Goal: Task Accomplishment & Management: Manage account settings

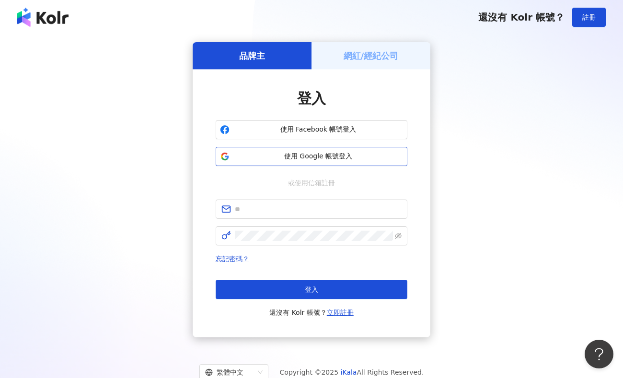
click at [326, 158] on span "使用 Google 帳號登入" at bounding box center [318, 157] width 170 height 10
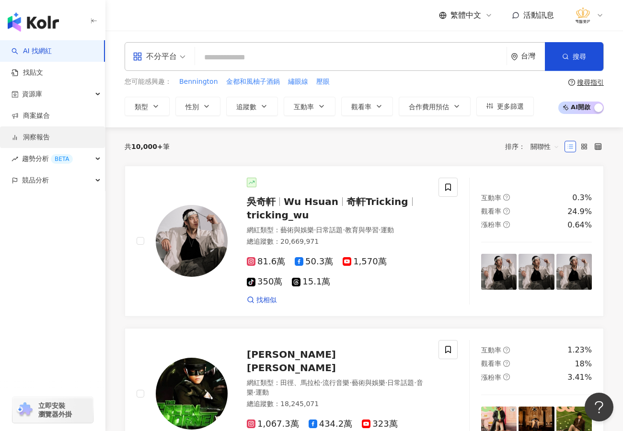
click at [39, 138] on link "洞察報告" at bounding box center [30, 138] width 38 height 10
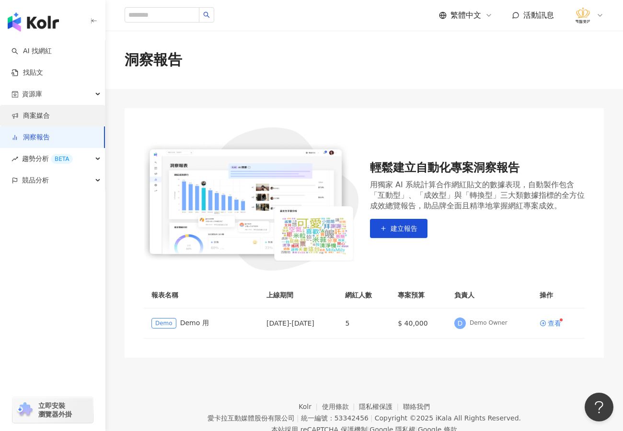
click at [41, 115] on link "商案媒合" at bounding box center [30, 116] width 38 height 10
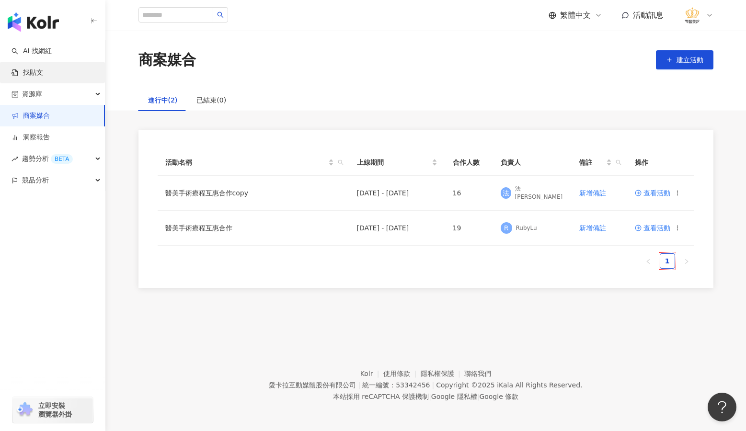
click at [43, 74] on link "找貼文" at bounding box center [27, 73] width 32 height 10
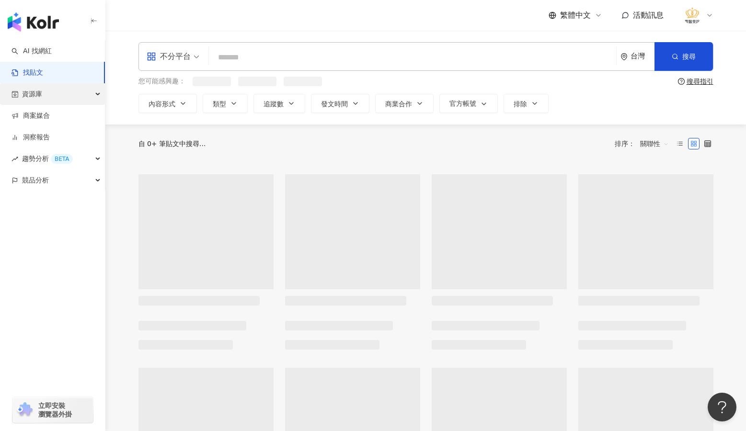
click at [96, 96] on div "資源庫" at bounding box center [52, 94] width 105 height 22
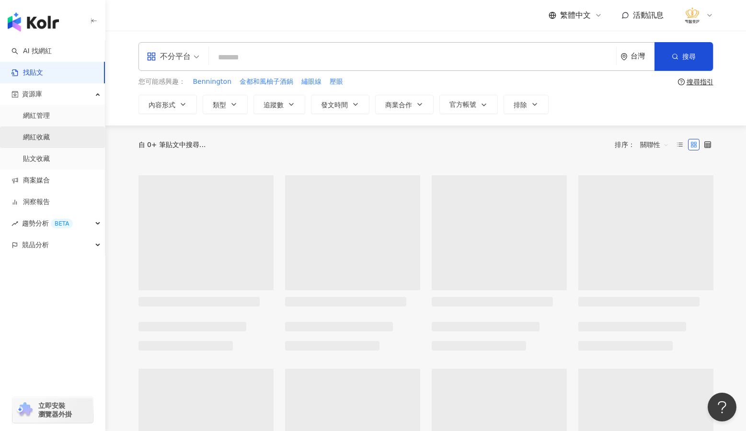
click at [50, 137] on link "網紅收藏" at bounding box center [36, 138] width 27 height 10
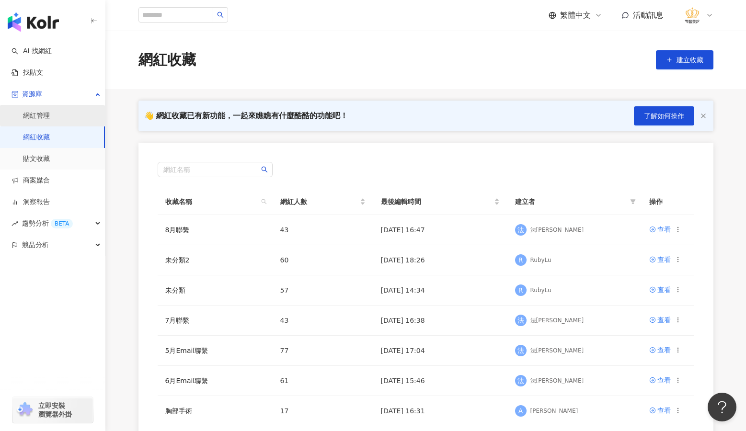
click at [50, 120] on link "網紅管理" at bounding box center [36, 116] width 27 height 10
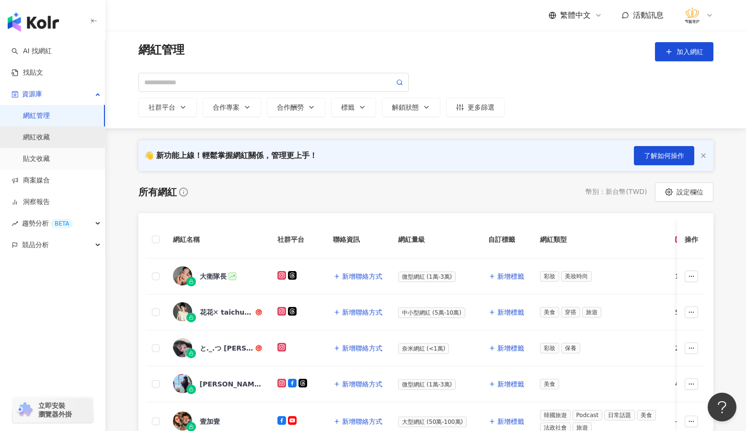
click at [50, 136] on link "網紅收藏" at bounding box center [36, 138] width 27 height 10
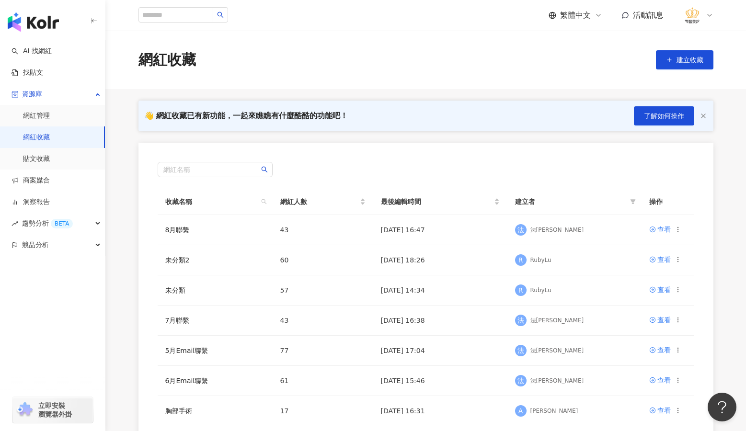
scroll to position [48, 0]
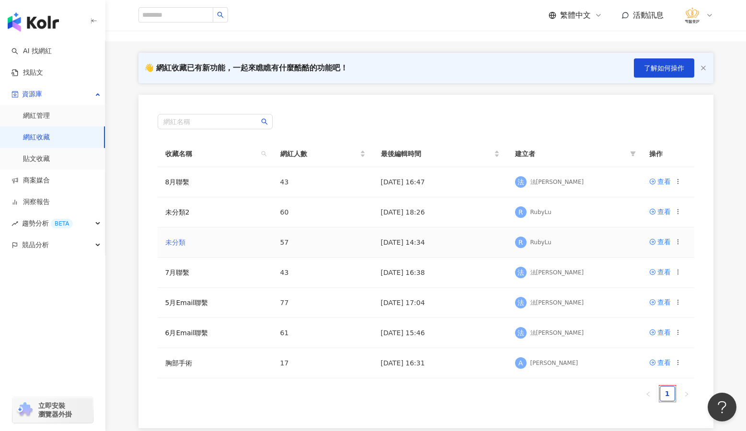
click at [179, 241] on link "未分類" at bounding box center [175, 243] width 20 height 8
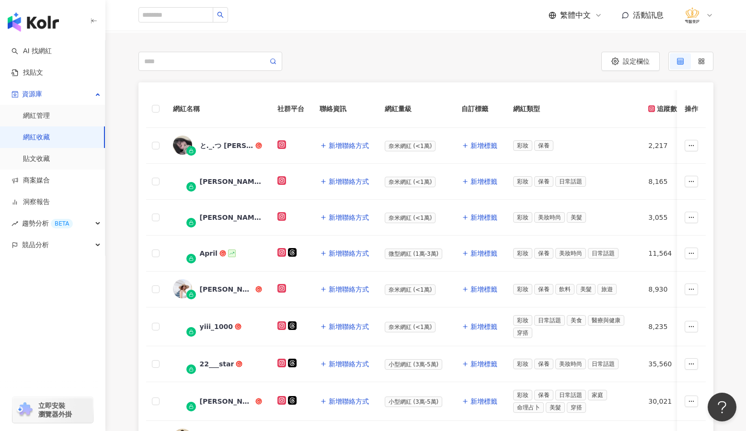
scroll to position [239, 0]
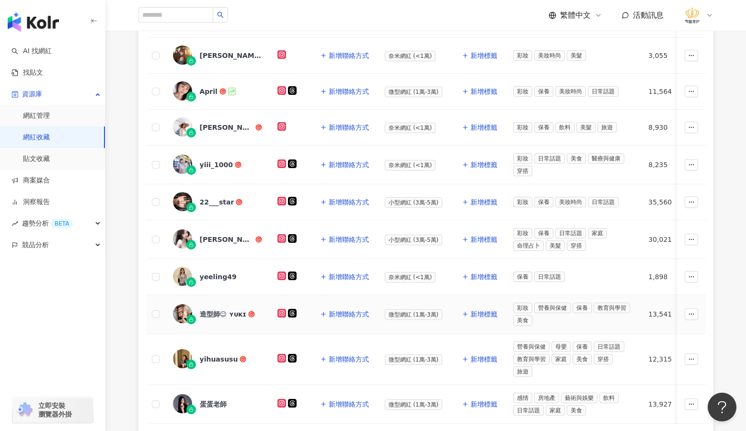
click at [205, 311] on div "造型師☺︎︎ ʏᴜᴋɪ" at bounding box center [223, 314] width 46 height 10
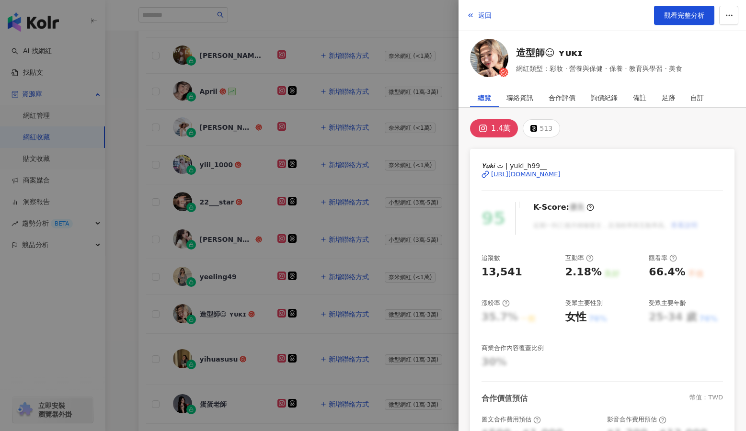
click at [556, 174] on div "[URL][DOMAIN_NAME]" at bounding box center [525, 174] width 69 height 9
click at [156, 182] on div at bounding box center [373, 215] width 746 height 431
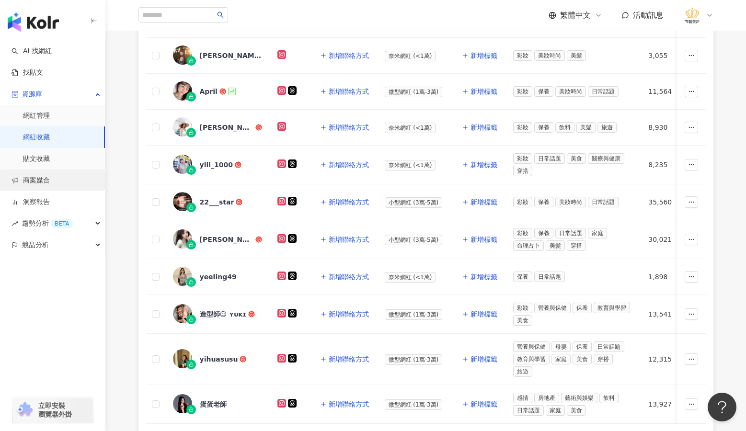
click at [36, 182] on link "商案媒合" at bounding box center [30, 181] width 38 height 10
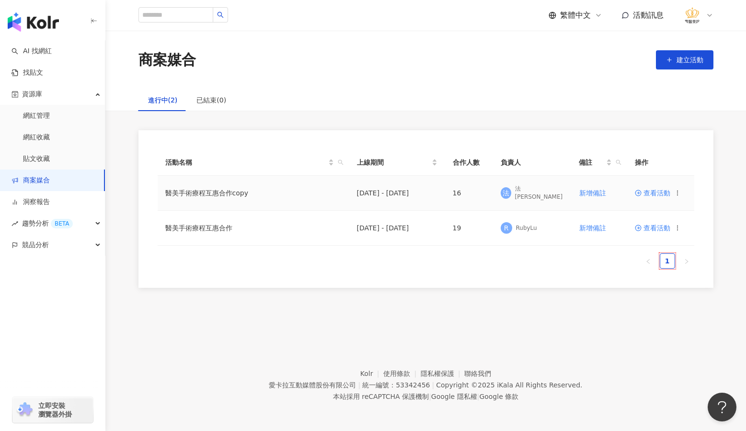
click at [622, 193] on span "查看活動" at bounding box center [652, 193] width 35 height 7
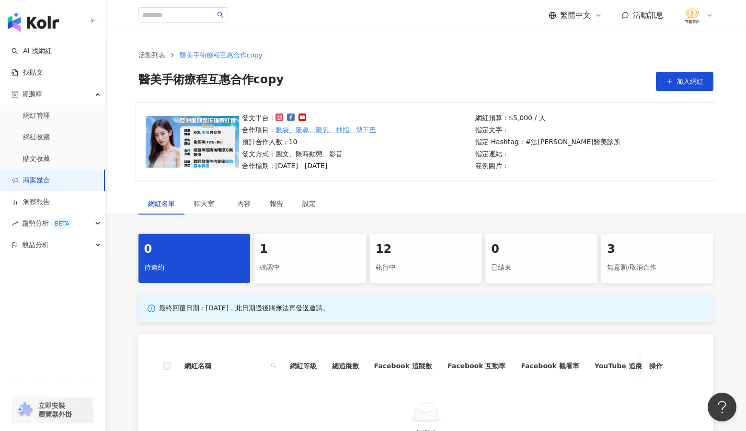
click at [312, 268] on div "確認中" at bounding box center [310, 268] width 101 height 16
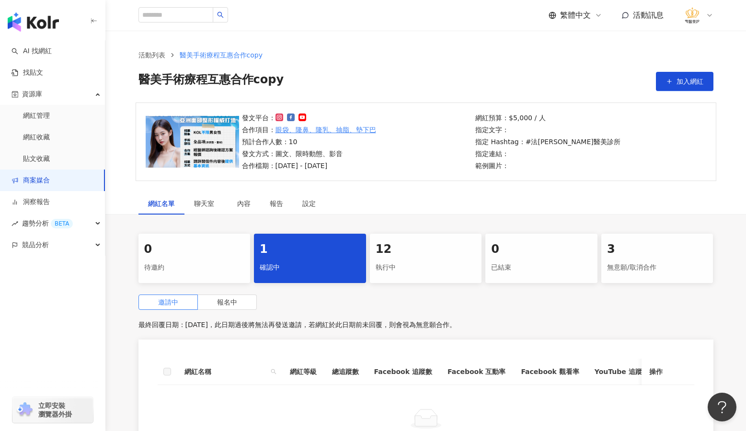
scroll to position [167, 0]
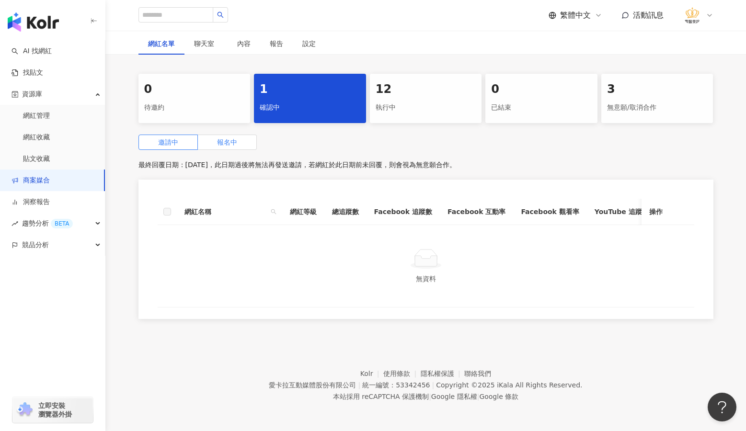
click at [215, 135] on label "報名中" at bounding box center [227, 142] width 59 height 15
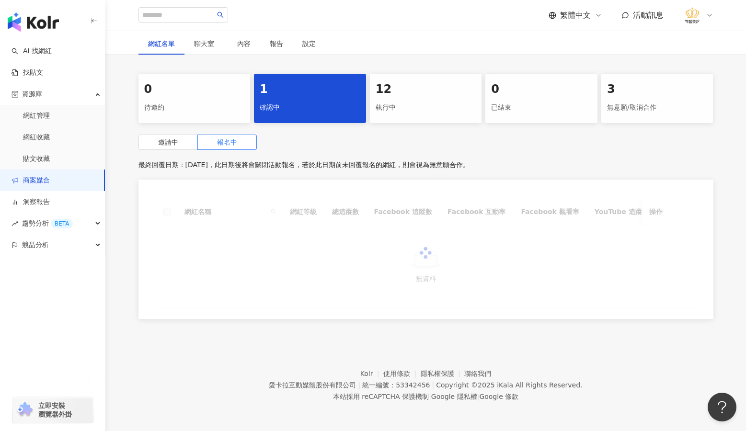
scroll to position [152, 0]
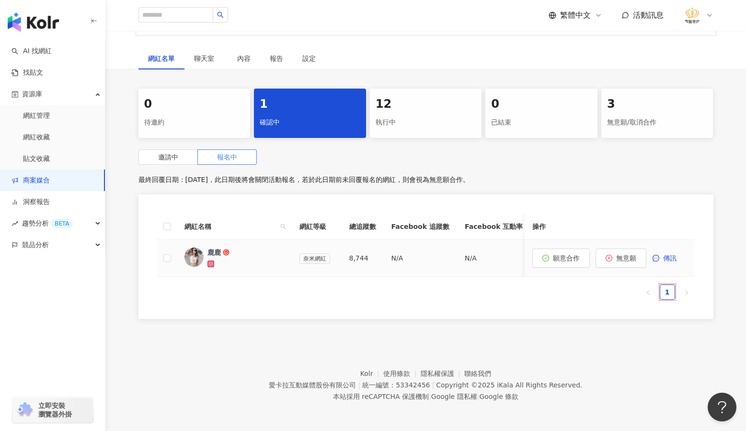
click at [206, 249] on link "鹿鹿" at bounding box center [234, 258] width 100 height 21
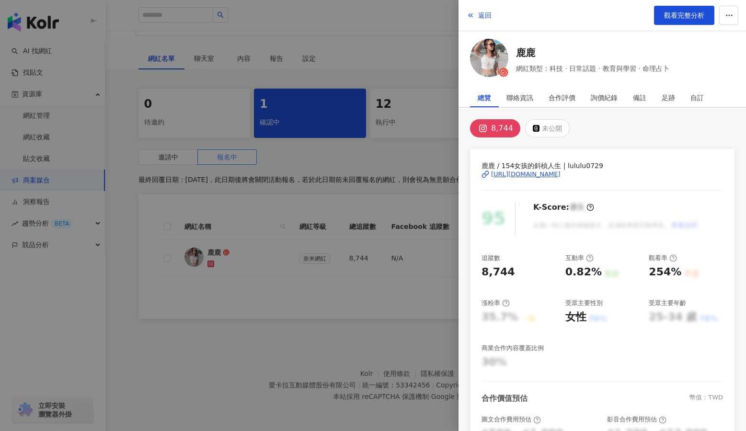
click at [551, 174] on div "[URL][DOMAIN_NAME]" at bounding box center [525, 174] width 69 height 9
click at [367, 310] on div at bounding box center [373, 215] width 746 height 431
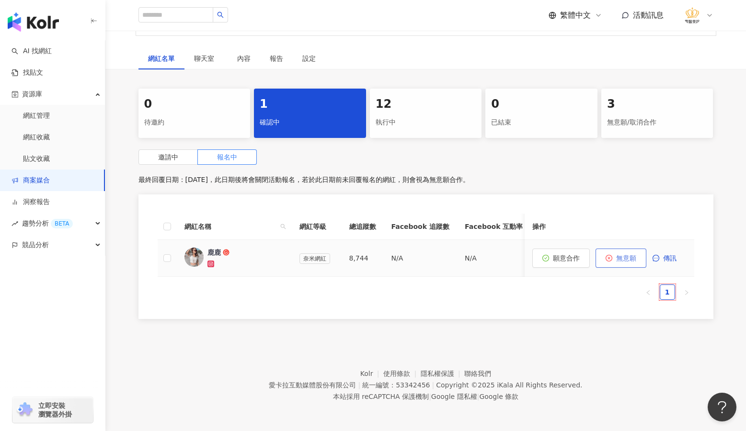
click at [609, 255] on icon "close-circle" at bounding box center [608, 258] width 7 height 7
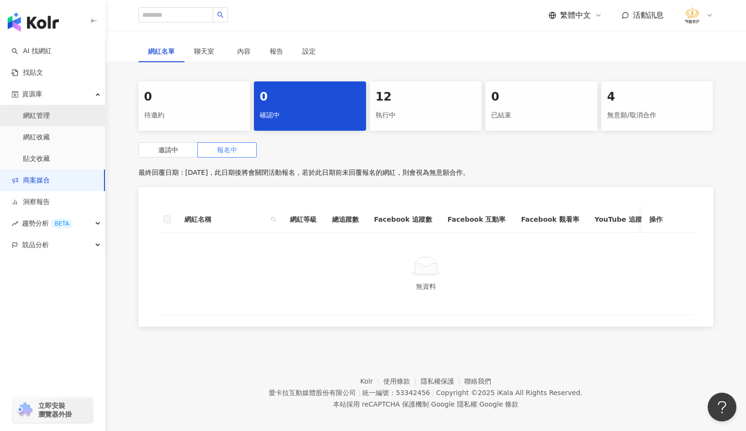
click at [45, 119] on link "網紅管理" at bounding box center [36, 116] width 27 height 10
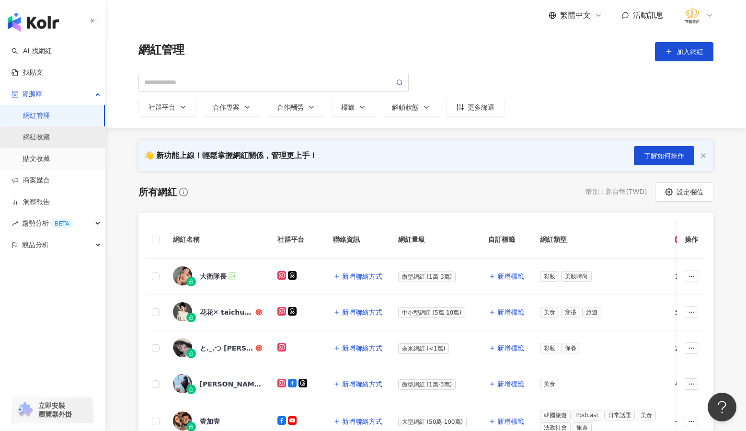
click at [50, 137] on link "網紅收藏" at bounding box center [36, 138] width 27 height 10
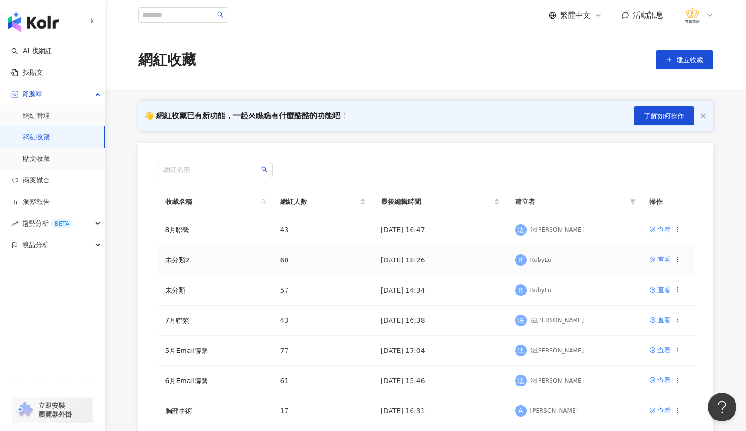
click at [172, 252] on td "未分類2" at bounding box center [215, 260] width 115 height 30
click at [179, 264] on link "未分類2" at bounding box center [177, 260] width 24 height 8
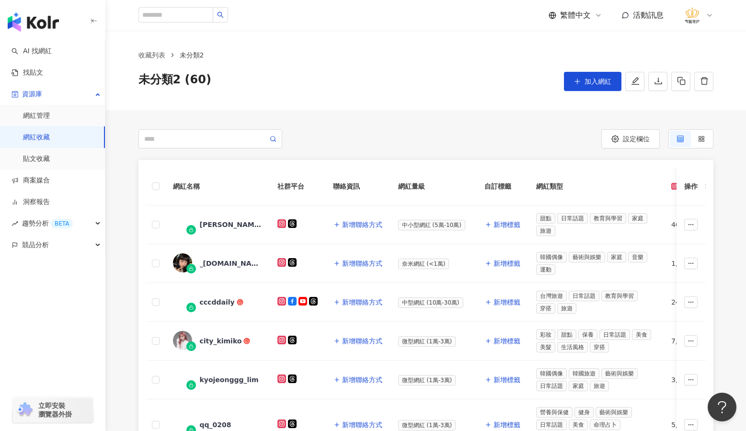
scroll to position [335, 0]
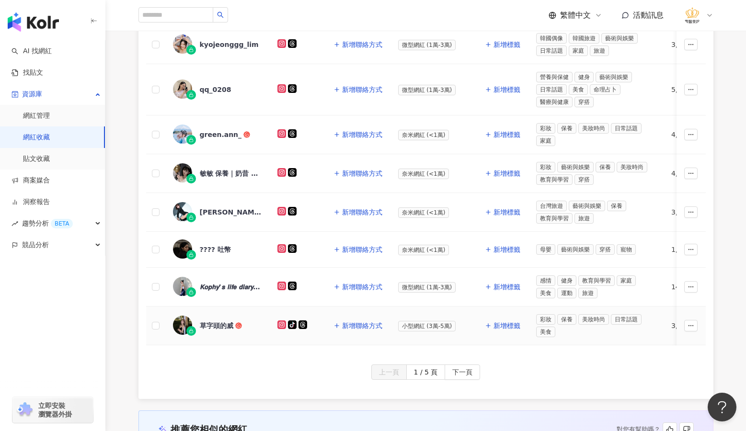
click at [212, 323] on div "草字頭的威" at bounding box center [217, 326] width 34 height 10
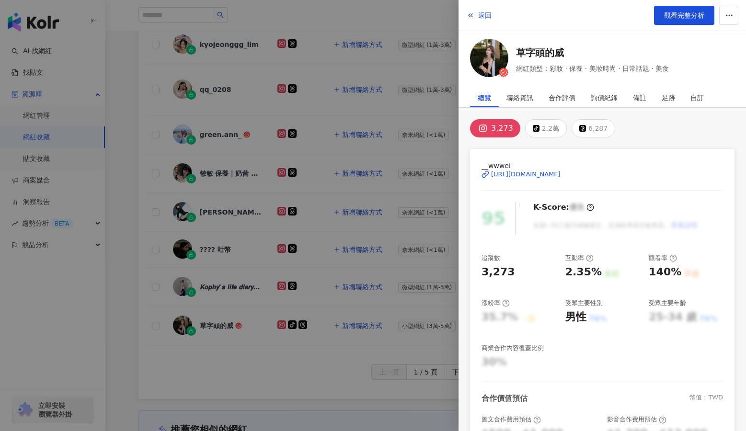
click at [560, 175] on div "[URL][DOMAIN_NAME]" at bounding box center [525, 174] width 69 height 9
click at [622, 16] on icon "button" at bounding box center [729, 15] width 9 height 9
click at [622, 39] on div "加入網紅收藏" at bounding box center [710, 38] width 40 height 11
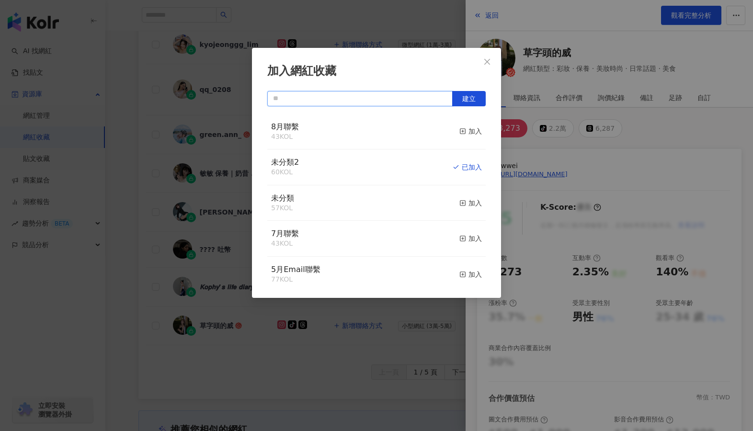
click at [418, 97] on input "text" at bounding box center [359, 98] width 185 height 15
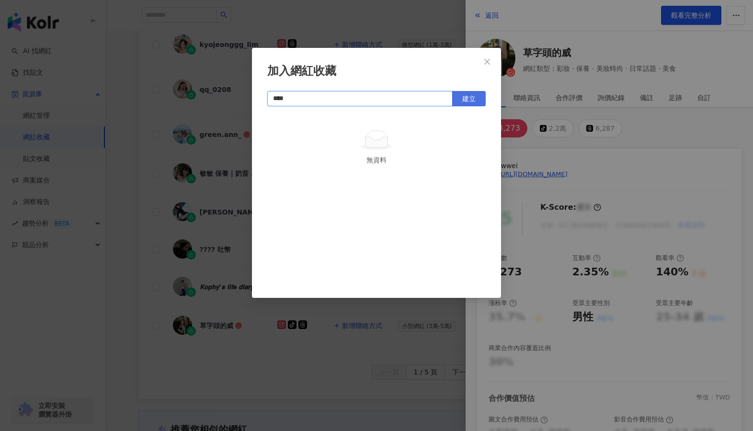
click at [480, 98] on button "建立" at bounding box center [469, 98] width 34 height 15
type input "****"
click at [487, 58] on icon "close" at bounding box center [487, 62] width 8 height 8
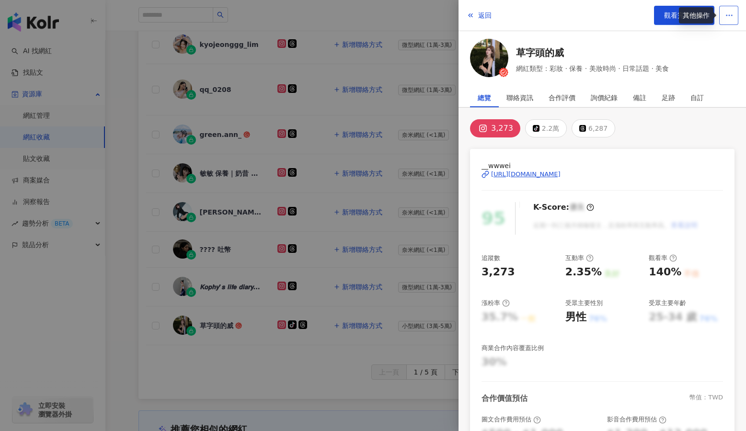
click at [622, 12] on icon "button" at bounding box center [729, 15] width 9 height 9
click at [622, 38] on div "加入網紅收藏" at bounding box center [710, 38] width 40 height 11
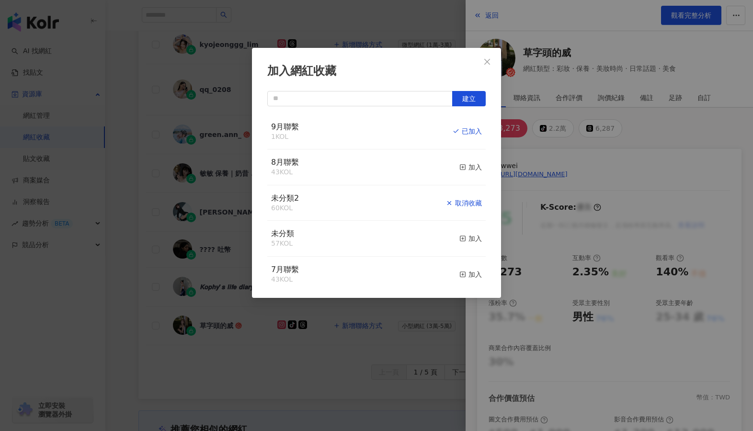
click at [465, 205] on div "取消收藏" at bounding box center [464, 203] width 36 height 11
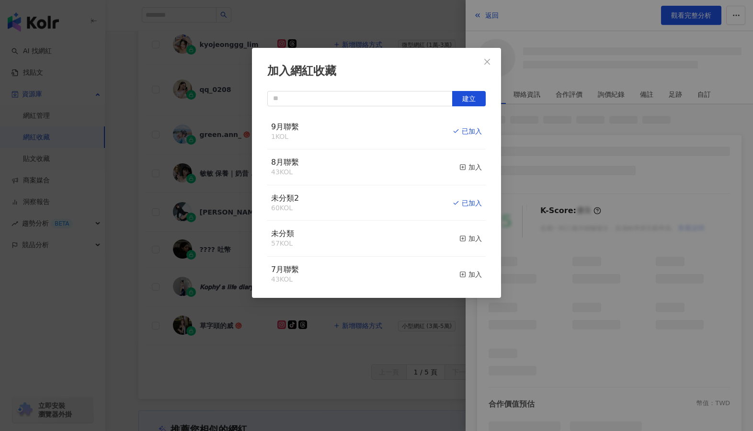
click at [364, 378] on div "加入網紅收藏 建立 9月聯繫 1 KOL 已加入 8月聯繫 43 KOL 加入 未分類2 60 KOL 已加入 未分類 57 KOL 加入 7月聯繫 43 K…" at bounding box center [376, 215] width 753 height 431
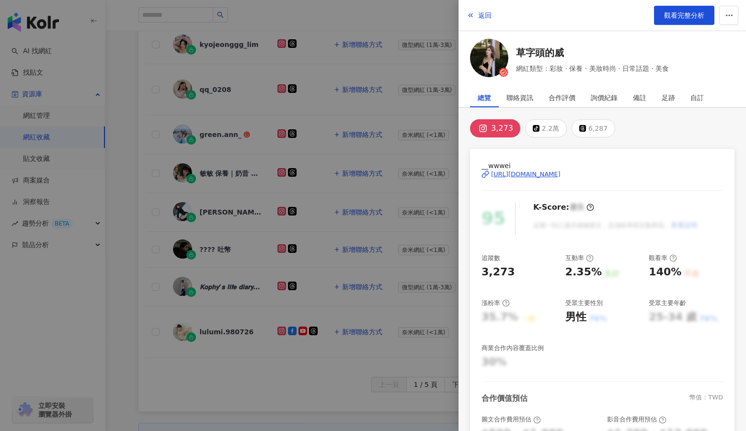
click at [349, 378] on div at bounding box center [373, 215] width 746 height 431
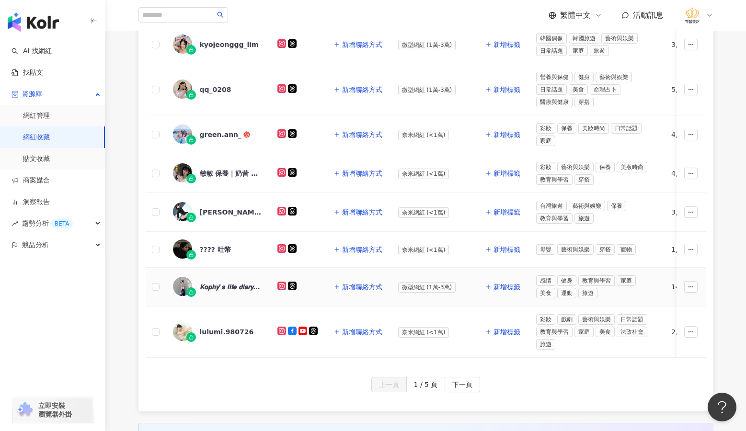
click at [216, 288] on div "𝙆𝙤𝙥𝙝𝙮’𝙨 𝙡𝙞𝙛𝙚 𝙙𝙞𝙖𝙧𝙮 ·͜·˖" at bounding box center [231, 287] width 62 height 10
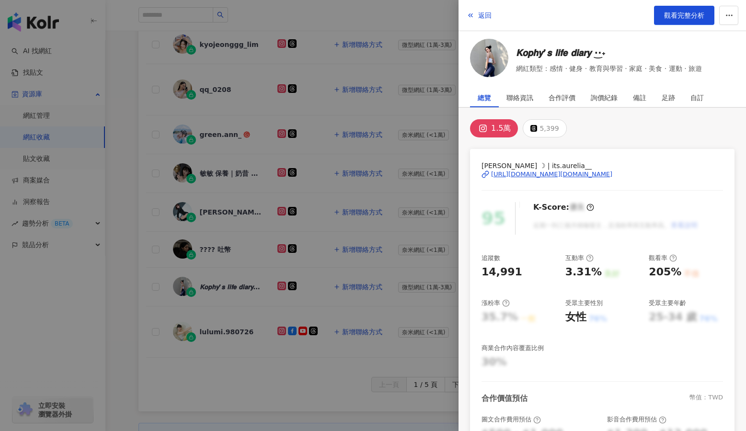
click at [586, 176] on div "[URL][DOMAIN_NAME][DOMAIN_NAME]" at bounding box center [551, 174] width 121 height 9
click at [622, 17] on icon "button" at bounding box center [729, 15] width 9 height 9
click at [622, 41] on div "加入網紅收藏" at bounding box center [710, 38] width 40 height 11
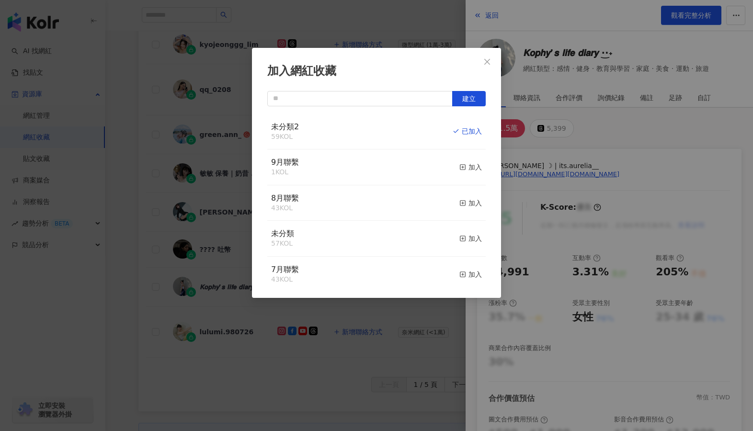
click at [461, 166] on div "加入" at bounding box center [470, 167] width 23 height 11
click at [460, 167] on div "取消收藏" at bounding box center [464, 167] width 36 height 11
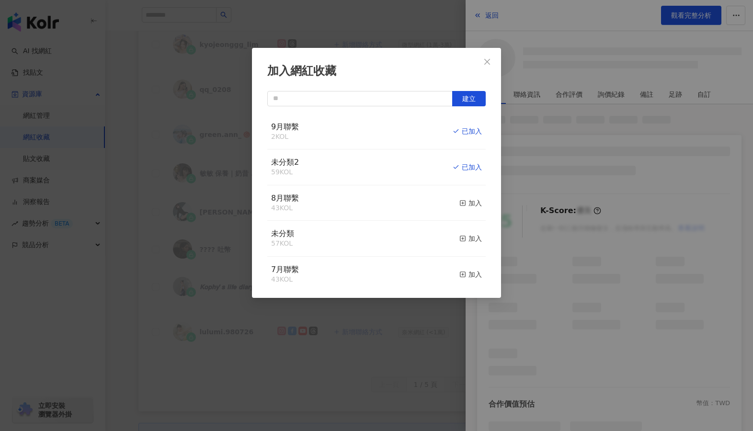
click at [364, 378] on div "加入網紅收藏 建立 9月聯繫 2 KOL 已加入 未分類2 59 KOL 已加入 8月聯繫 43 KOL 加入 未分類 57 KOL 加入 7月聯繫 43 K…" at bounding box center [376, 215] width 753 height 431
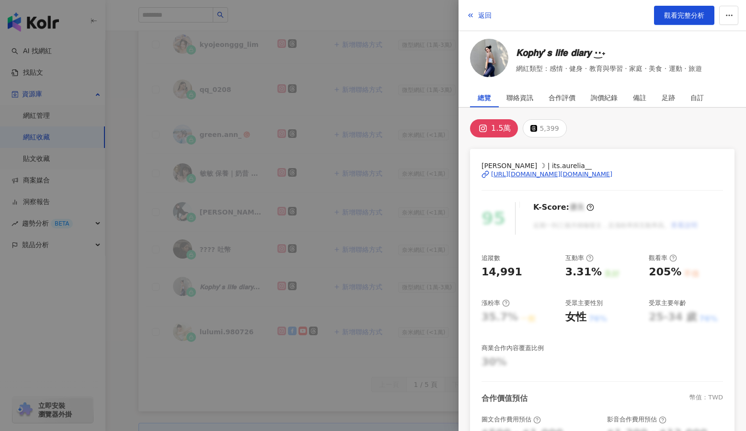
click at [365, 378] on div at bounding box center [373, 215] width 746 height 431
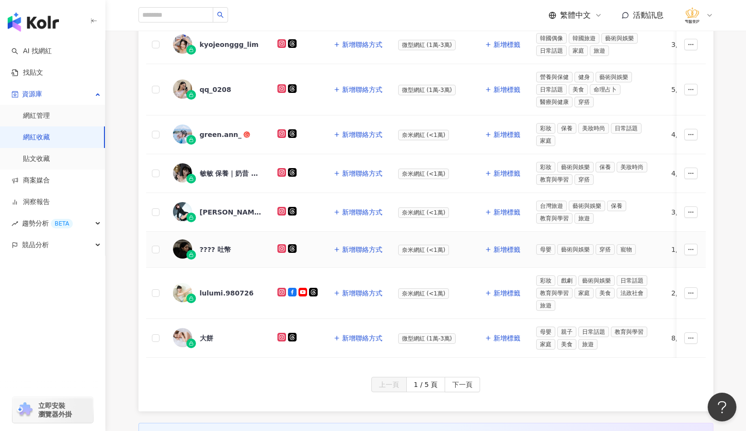
click at [208, 249] on div "???? 吐幣" at bounding box center [215, 250] width 31 height 10
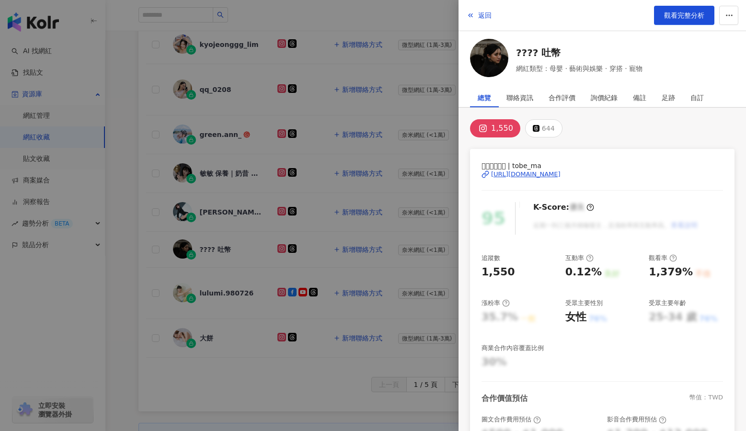
click at [516, 174] on div "[URL][DOMAIN_NAME]" at bounding box center [525, 174] width 69 height 9
click at [622, 19] on icon "button" at bounding box center [729, 15] width 9 height 9
click at [622, 39] on div "加入網紅收藏" at bounding box center [710, 38] width 40 height 11
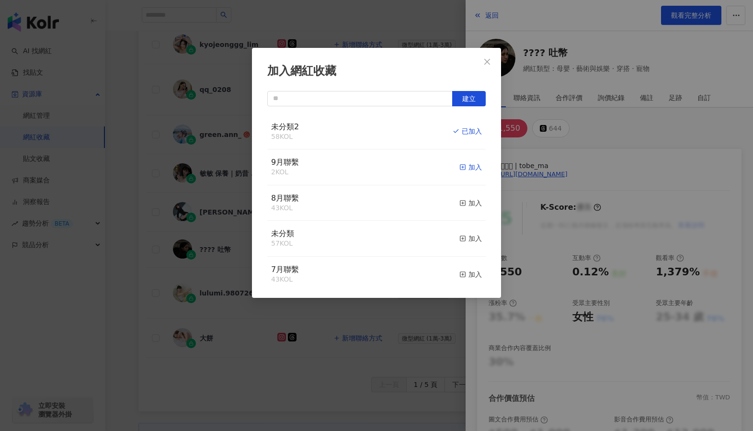
click at [463, 167] on line "button" at bounding box center [463, 167] width 0 height 2
click at [463, 169] on div "取消收藏" at bounding box center [464, 167] width 36 height 11
click at [338, 378] on div "加入網紅收藏 建立 未分類2 57 KOL 加入 9月聯繫 3 KOL 已加入 8月聯繫 43 KOL 加入 未分類 57 KOL 加入 7月聯繫 43 KO…" at bounding box center [376, 215] width 753 height 431
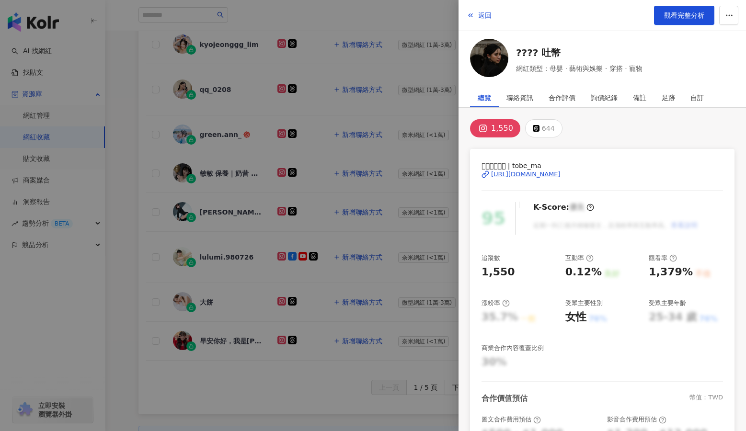
drag, startPoint x: 281, startPoint y: 393, endPoint x: 227, endPoint y: 344, distance: 72.9
click at [280, 378] on div at bounding box center [373, 215] width 746 height 431
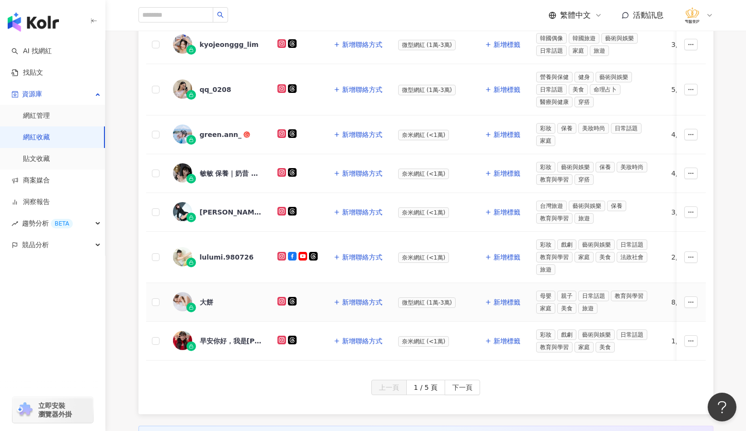
click at [205, 301] on div "大餅" at bounding box center [206, 302] width 13 height 10
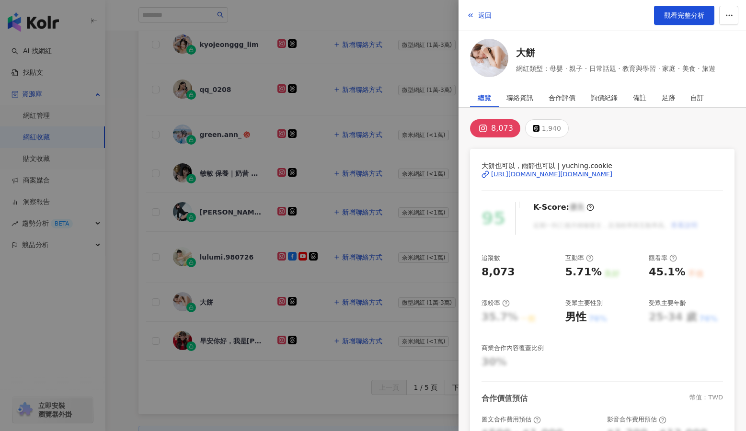
click at [561, 177] on div "[URL][DOMAIN_NAME][DOMAIN_NAME]" at bounding box center [551, 174] width 121 height 9
click at [622, 15] on icon "button" at bounding box center [729, 15] width 9 height 9
click at [622, 37] on div "加入網紅收藏" at bounding box center [710, 38] width 40 height 11
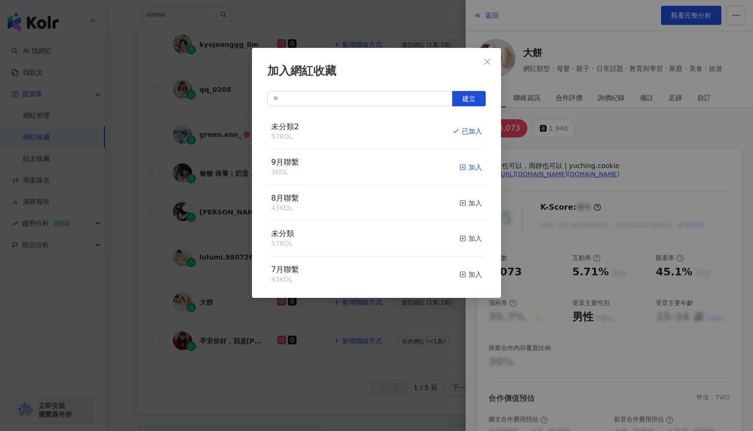
click at [459, 164] on div "加入" at bounding box center [470, 167] width 23 height 11
click at [460, 167] on div "取消收藏" at bounding box center [464, 167] width 36 height 11
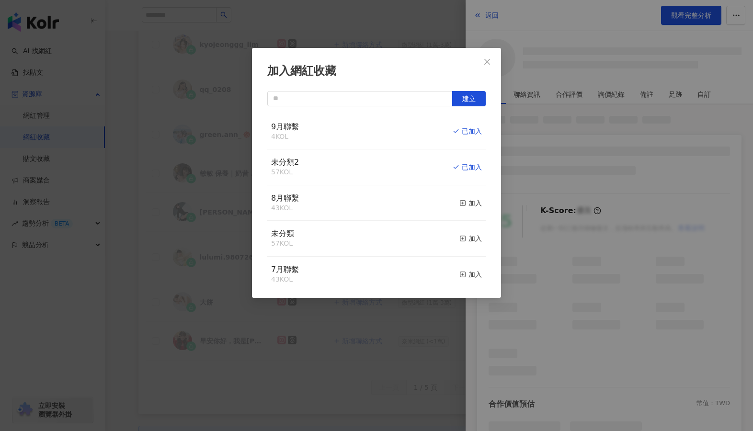
click at [356, 378] on div "加入網紅收藏 建立 9月聯繫 4 KOL 已加入 未分類2 57 KOL 已加入 8月聯繫 43 KOL 加入 未分類 57 KOL 加入 7月聯繫 43 K…" at bounding box center [376, 215] width 753 height 431
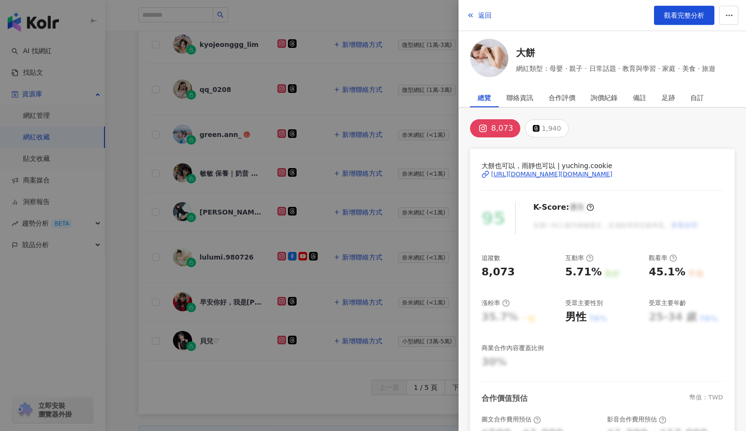
click at [237, 273] on div at bounding box center [373, 215] width 746 height 431
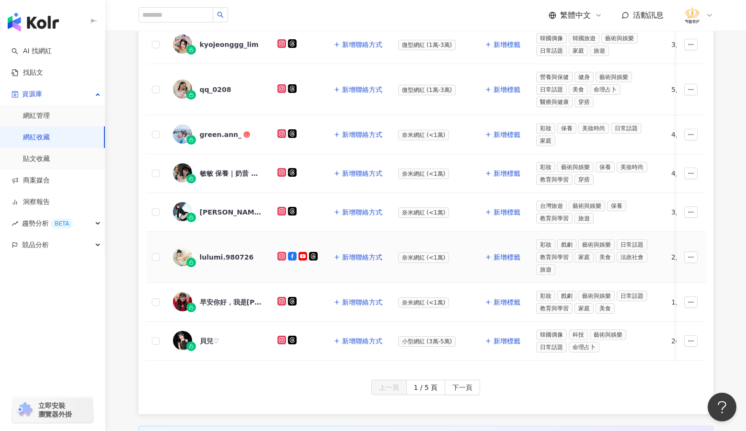
click at [229, 257] on div "lulumi.980726" at bounding box center [227, 257] width 54 height 10
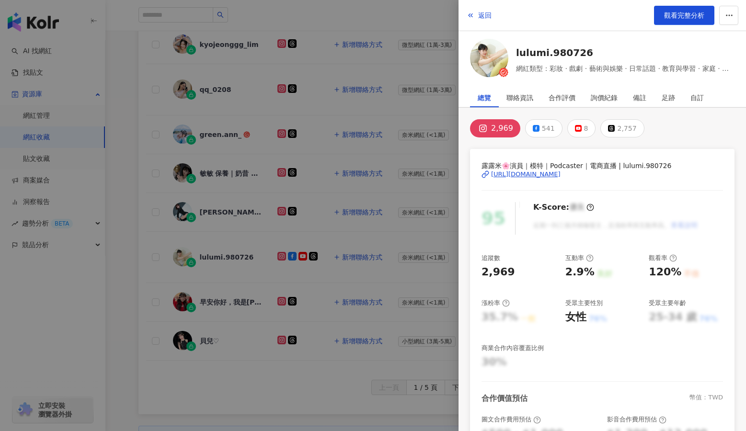
click at [560, 175] on div "[URL][DOMAIN_NAME]" at bounding box center [525, 174] width 69 height 9
click at [622, 18] on button "button" at bounding box center [728, 15] width 19 height 19
click at [622, 37] on div "加入網紅收藏" at bounding box center [710, 38] width 40 height 11
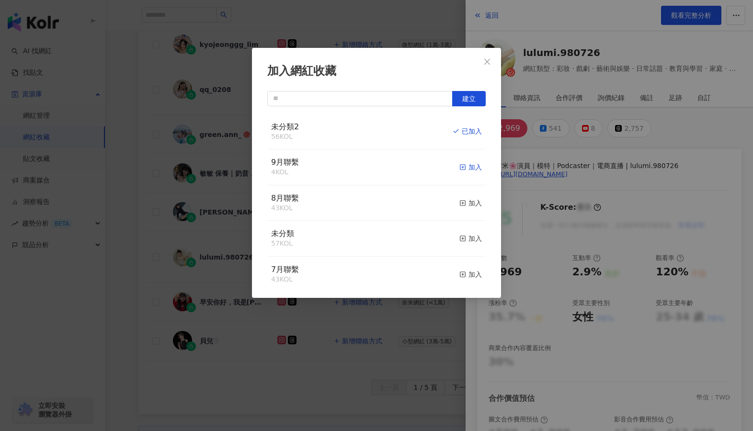
click at [467, 170] on div "加入" at bounding box center [470, 167] width 23 height 11
click at [464, 166] on div "取消收藏" at bounding box center [464, 167] width 36 height 11
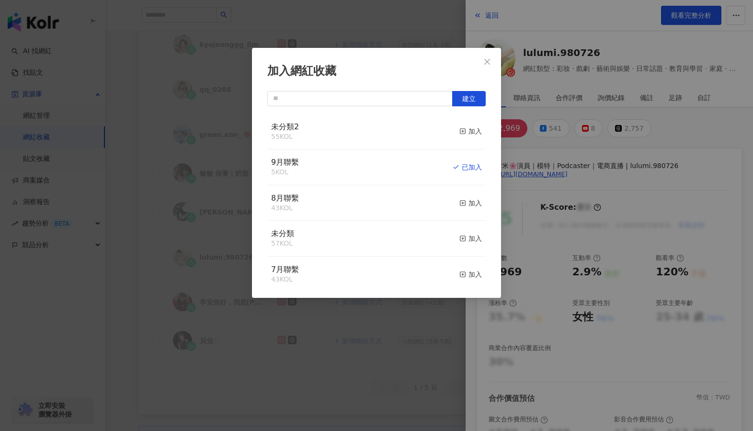
click at [333, 378] on div "加入網紅收藏 建立 未分類2 55 KOL 加入 9月聯繫 5 KOL 已加入 8月聯繫 43 KOL 加入 未分類 57 KOL 加入 7月聯繫 43 KO…" at bounding box center [376, 215] width 753 height 431
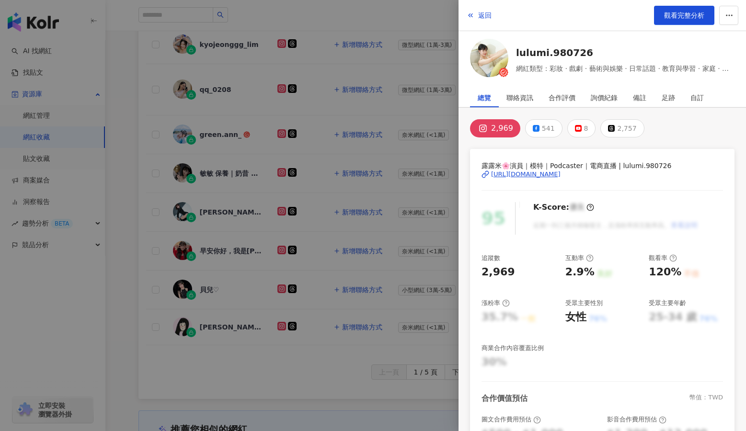
click at [212, 288] on div at bounding box center [373, 215] width 746 height 431
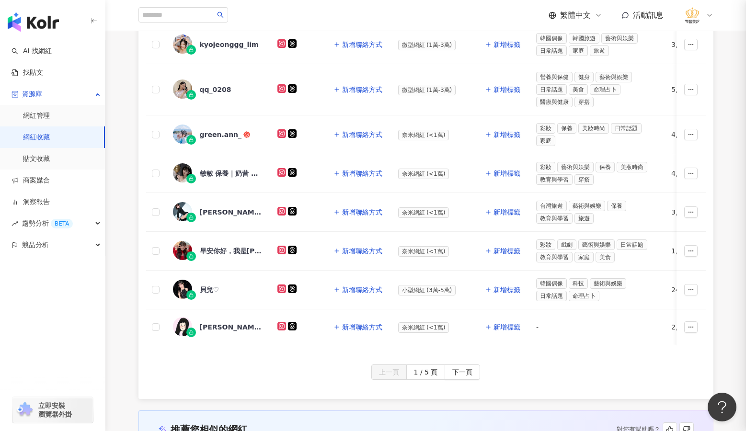
click at [204, 290] on div "貝兒♡" at bounding box center [210, 290] width 20 height 10
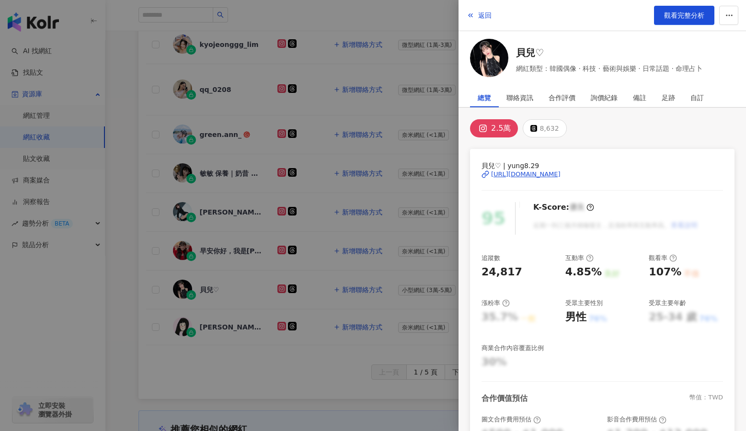
click at [560, 175] on div "[URL][DOMAIN_NAME]" at bounding box center [525, 174] width 69 height 9
click at [622, 14] on icon "button" at bounding box center [729, 15] width 9 height 9
click at [622, 40] on div "加入網紅收藏" at bounding box center [710, 38] width 40 height 11
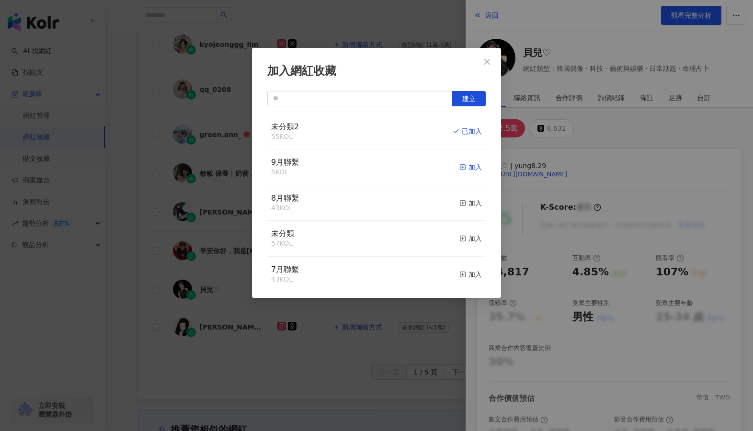
click at [460, 167] on div "加入" at bounding box center [470, 167] width 23 height 11
click at [465, 168] on div "取消收藏" at bounding box center [464, 167] width 36 height 11
click at [247, 368] on div "加入網紅收藏 建立 未分類2 54 KOL 加入 9月聯繫 6 KOL 已加入 8月聯繫 43 KOL 加入 未分類 57 KOL 加入 7月聯繫 43 KO…" at bounding box center [376, 215] width 753 height 431
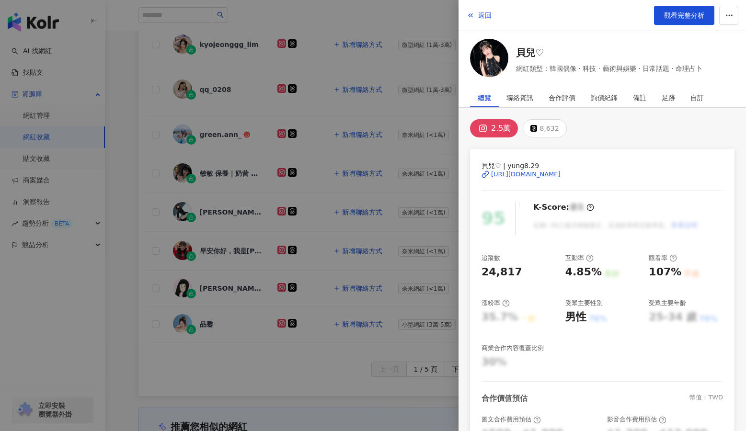
drag, startPoint x: 91, startPoint y: 85, endPoint x: 94, endPoint y: 69, distance: 15.5
click at [92, 85] on div at bounding box center [373, 215] width 746 height 431
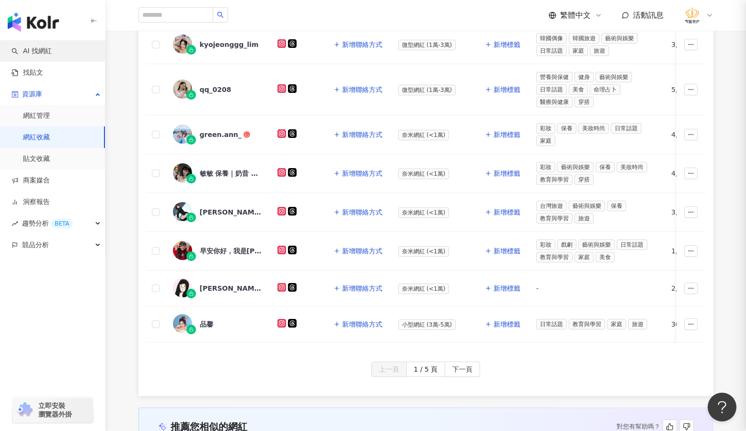
click at [50, 53] on link "AI 找網紅" at bounding box center [31, 51] width 40 height 10
click at [45, 52] on link "AI 找網紅" at bounding box center [31, 51] width 40 height 10
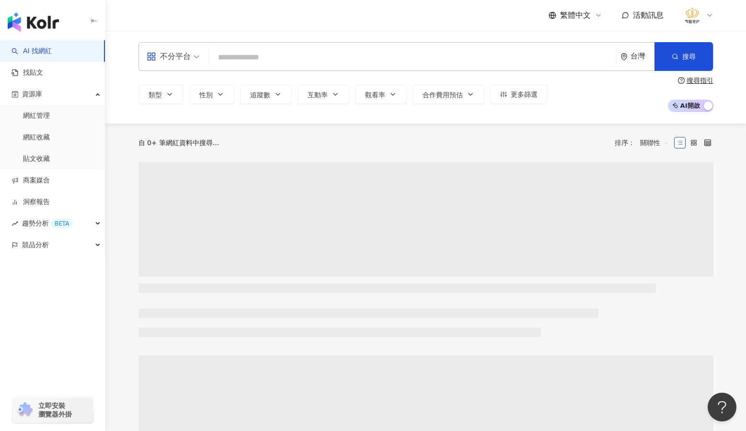
click at [378, 49] on input "search" at bounding box center [412, 57] width 399 height 18
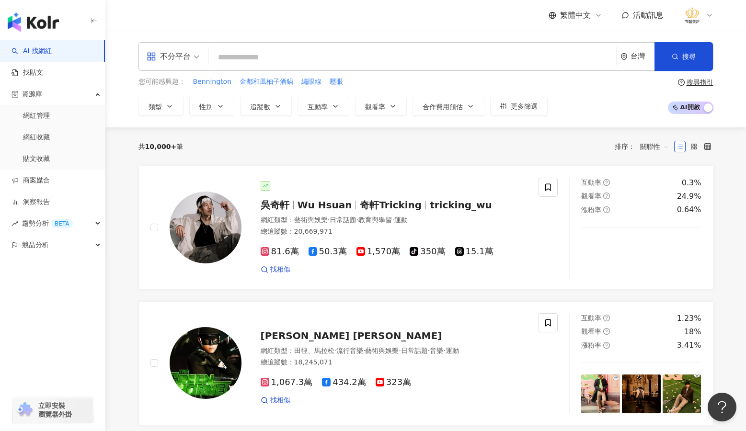
paste input "******"
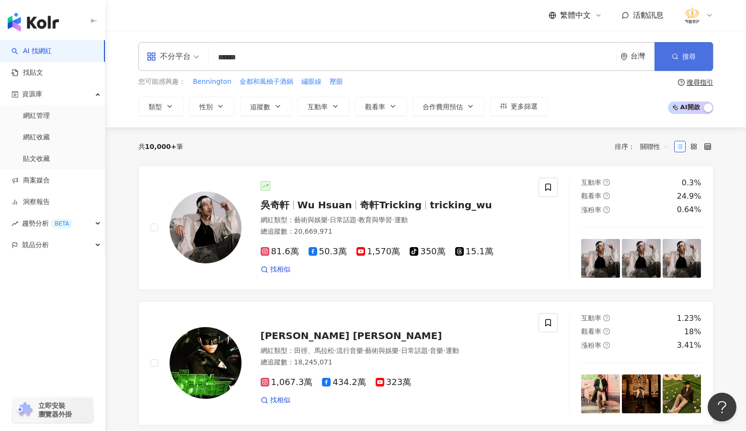
click at [622, 63] on button "搜尋" at bounding box center [683, 56] width 58 height 29
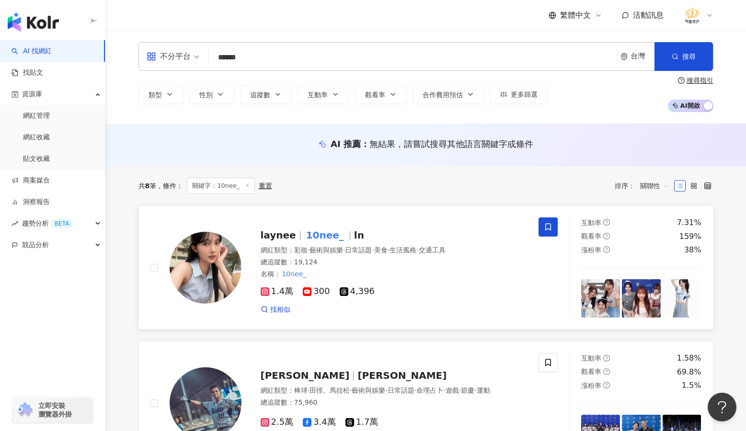
click at [547, 228] on icon at bounding box center [548, 227] width 9 height 9
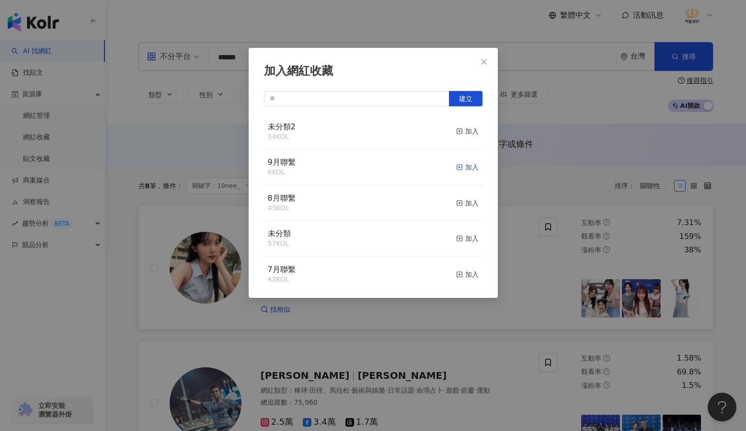
click at [456, 168] on div "加入" at bounding box center [467, 167] width 23 height 11
click at [210, 111] on div "加入網紅收藏 建立 9月聯繫 7 KOL 已加入 未分類2 54 KOL 加入 8月聯繫 43 KOL 加入 未分類 57 KOL 加入 7月聯繫 43 KO…" at bounding box center [373, 215] width 746 height 431
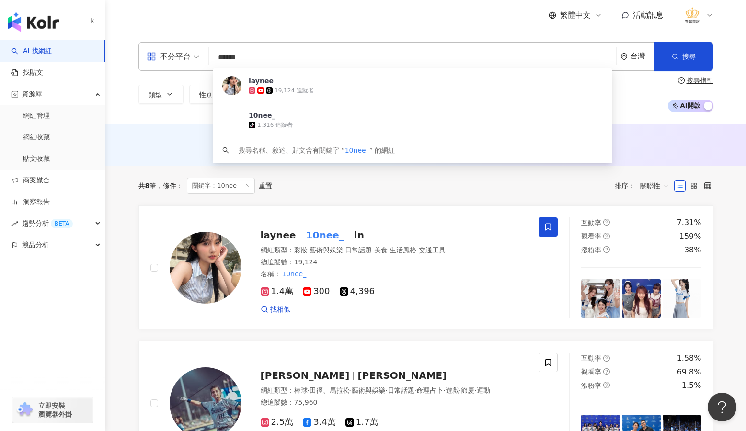
scroll to position [0, 0]
drag, startPoint x: 261, startPoint y: 66, endPoint x: 186, endPoint y: 62, distance: 74.3
click at [186, 62] on div "不分平台 ****** 台灣 搜尋 ed281e60-b0d7-441d-b9d4-579f35fc5462 laynee 19,124 追蹤者 10nee_…" at bounding box center [425, 56] width 575 height 29
paste input "*"
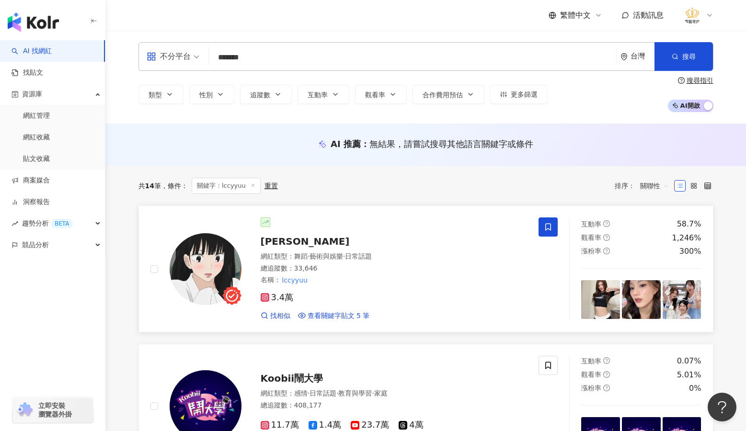
click at [546, 228] on icon at bounding box center [548, 227] width 9 height 9
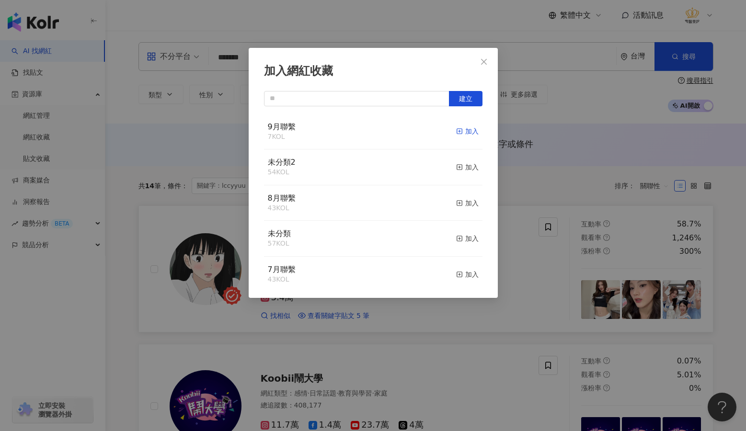
click at [462, 127] on div "加入" at bounding box center [467, 131] width 23 height 11
click at [478, 58] on span "Close" at bounding box center [483, 62] width 19 height 8
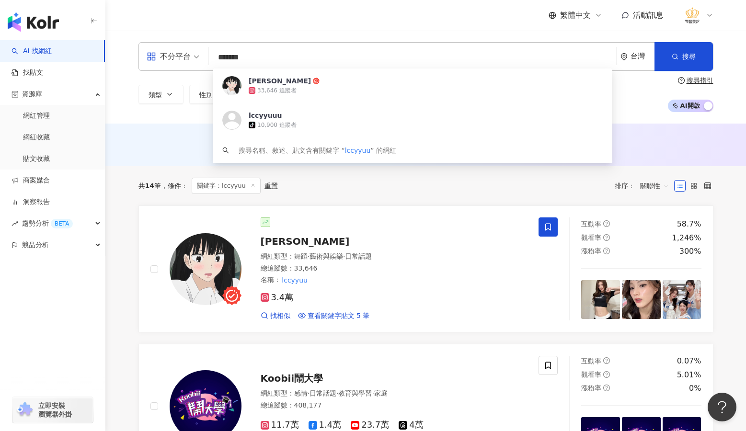
drag, startPoint x: 305, startPoint y: 60, endPoint x: 209, endPoint y: 57, distance: 95.4
click at [209, 57] on div "不分平台 ******* 台灣 搜尋 b3f500de-15e2-44db-8100-f4d397cb250d [PERSON_NAME] 33,646 追蹤…" at bounding box center [425, 56] width 575 height 29
paste input "**"
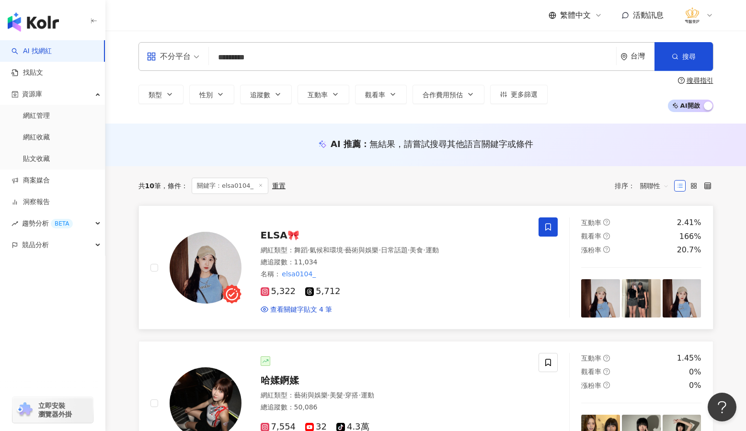
click at [549, 229] on icon at bounding box center [548, 227] width 6 height 7
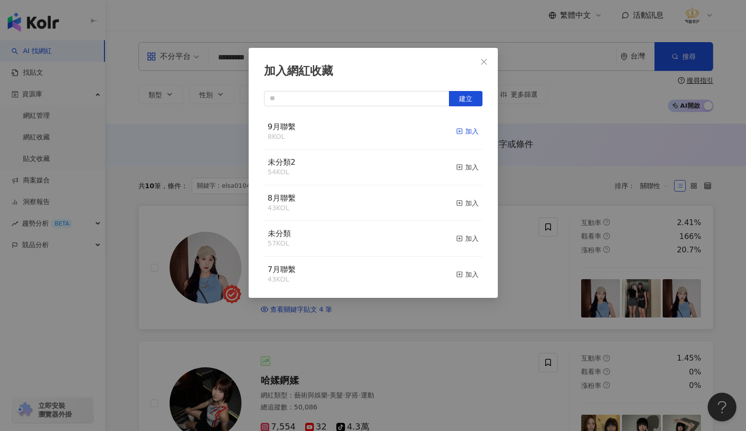
click at [462, 129] on div "加入" at bounding box center [467, 131] width 23 height 11
drag, startPoint x: 482, startPoint y: 62, endPoint x: 472, endPoint y: 63, distance: 10.1
click at [482, 62] on icon "close" at bounding box center [484, 62] width 8 height 8
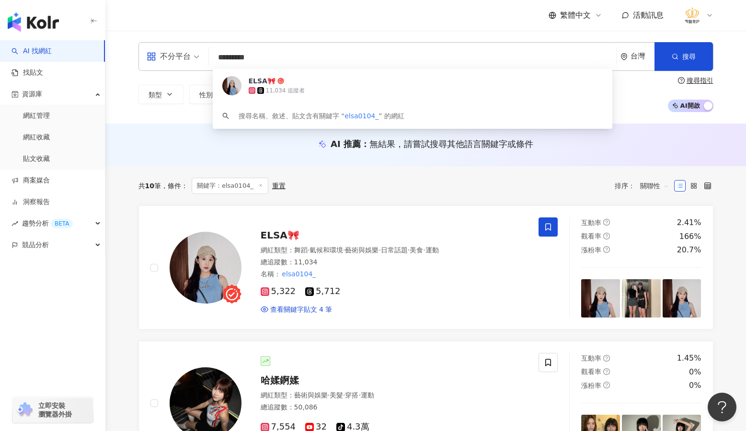
drag, startPoint x: 303, startPoint y: 61, endPoint x: 203, endPoint y: 56, distance: 99.8
click at [203, 56] on div "不分平台 ********* 台灣 搜尋 308e6dc9-0d53-4570-93f9-f44a63f4ac2b ELSA🎀 11,034 追蹤者 搜尋名稱…" at bounding box center [425, 56] width 575 height 29
paste input "*"
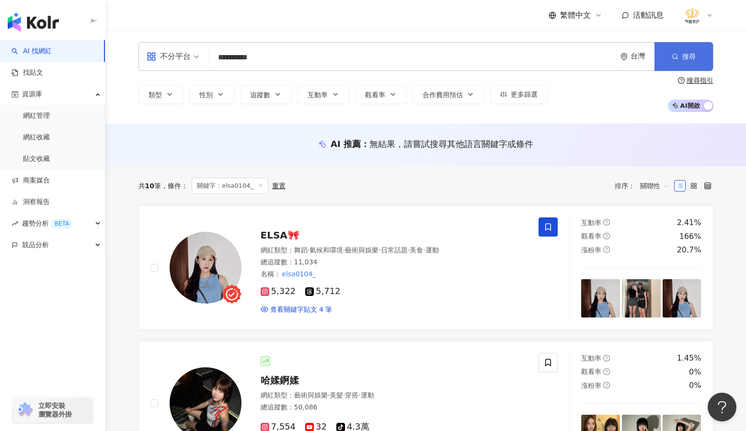
click at [622, 60] on button "搜尋" at bounding box center [683, 56] width 58 height 29
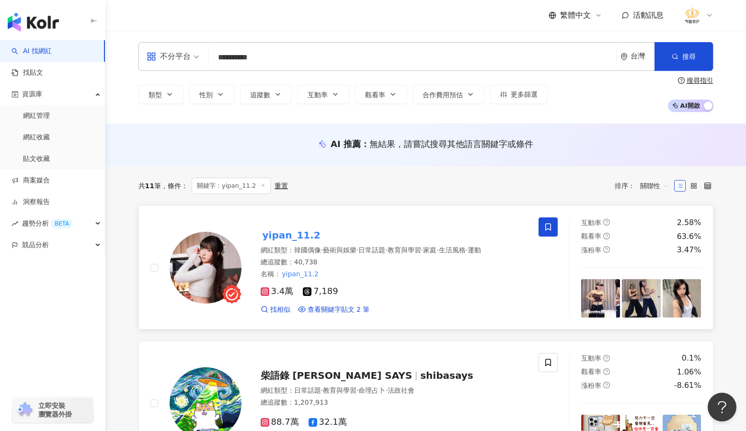
click at [555, 224] on span at bounding box center [547, 226] width 19 height 19
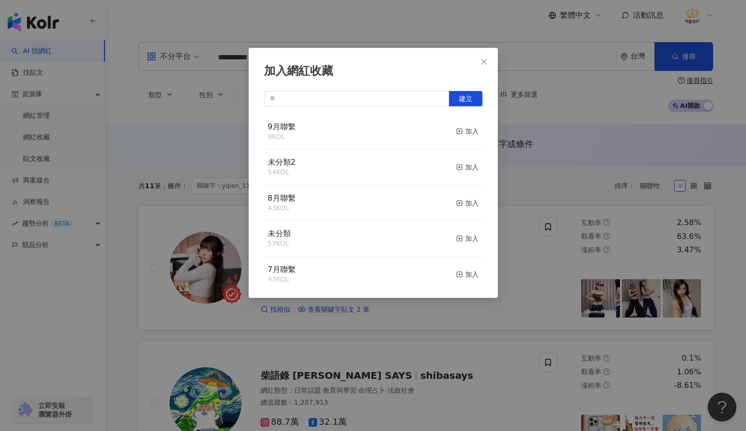
click at [342, 133] on div "9月聯繫 9 KOL 加入" at bounding box center [373, 132] width 218 height 36
click at [457, 133] on div "加入" at bounding box center [467, 131] width 23 height 11
drag, startPoint x: 482, startPoint y: 61, endPoint x: 415, endPoint y: 64, distance: 67.1
click at [481, 61] on icon "close" at bounding box center [484, 62] width 8 height 8
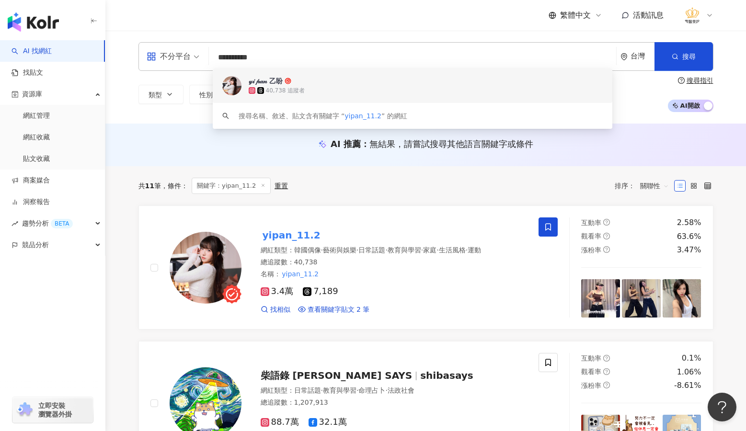
drag, startPoint x: 279, startPoint y: 57, endPoint x: 213, endPoint y: 55, distance: 66.6
click at [213, 55] on input "**********" at bounding box center [412, 57] width 399 height 18
paste input "search"
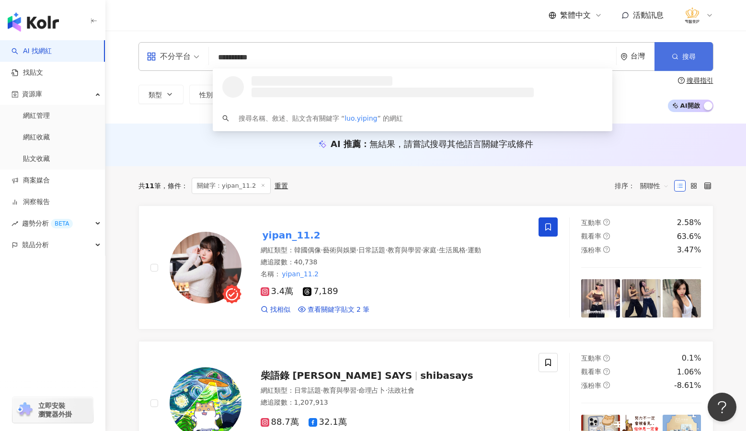
click at [622, 53] on span "搜尋" at bounding box center [688, 57] width 13 height 8
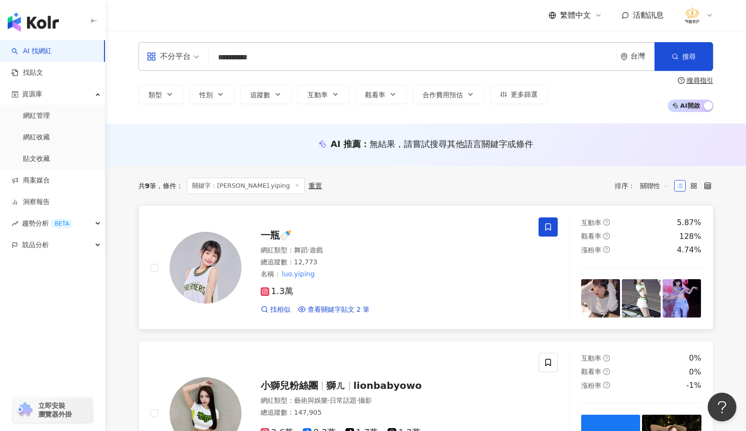
click at [545, 227] on icon at bounding box center [548, 227] width 9 height 9
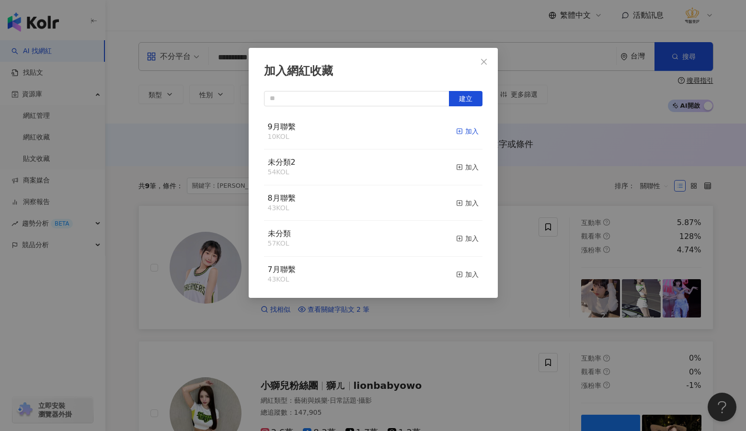
click at [459, 131] on div "加入" at bounding box center [467, 131] width 23 height 11
click at [622, 309] on div "加入網紅收藏 建立 9月聯繫 11 KOL 已加入 未分類2 54 KOL 加入 8月聯繫 43 KOL 加入 未分類 57 KOL 加入 7月聯繫 43 K…" at bounding box center [373, 215] width 746 height 431
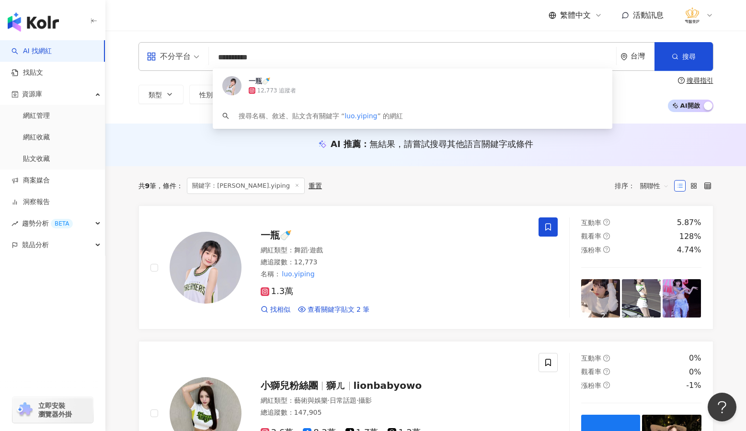
drag, startPoint x: 279, startPoint y: 55, endPoint x: 214, endPoint y: 55, distance: 65.1
click at [214, 55] on input "**********" at bounding box center [412, 57] width 399 height 18
paste input "search"
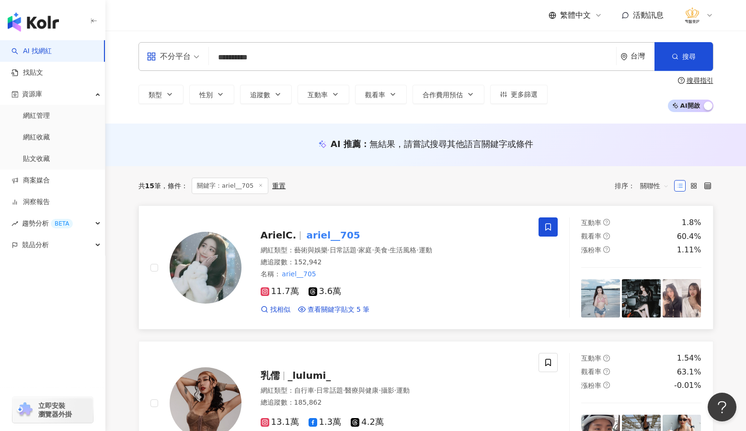
click at [552, 228] on icon at bounding box center [548, 227] width 9 height 9
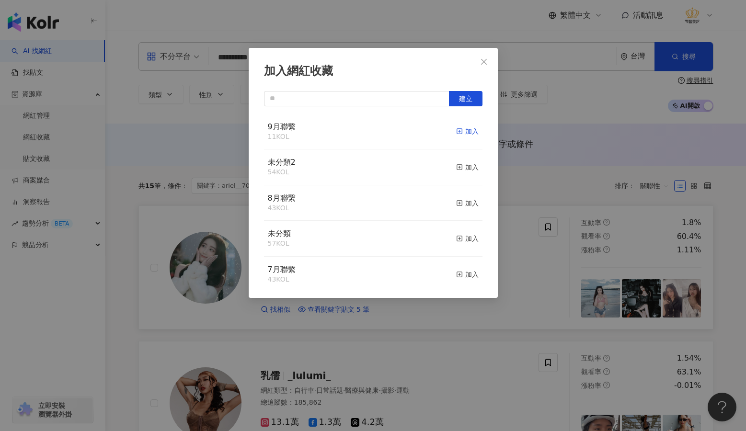
click at [469, 130] on div "加入" at bounding box center [467, 131] width 23 height 11
click at [513, 336] on div "加入網紅收藏 建立 9月聯繫 12 KOL 已加入 未分類2 54 KOL 加入 8月聯繫 43 KOL 加入 未分類 57 KOL 加入 7月聯繫 43 K…" at bounding box center [373, 215] width 746 height 431
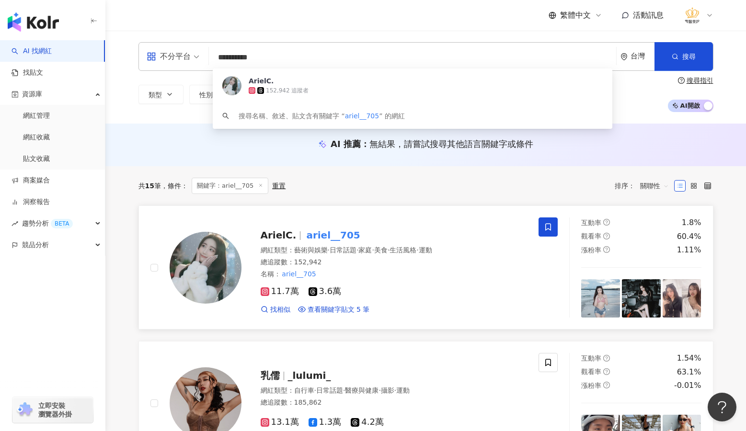
drag, startPoint x: 258, startPoint y: 60, endPoint x: 203, endPoint y: 57, distance: 54.7
click at [203, 57] on div "**********" at bounding box center [425, 56] width 575 height 29
paste input "search"
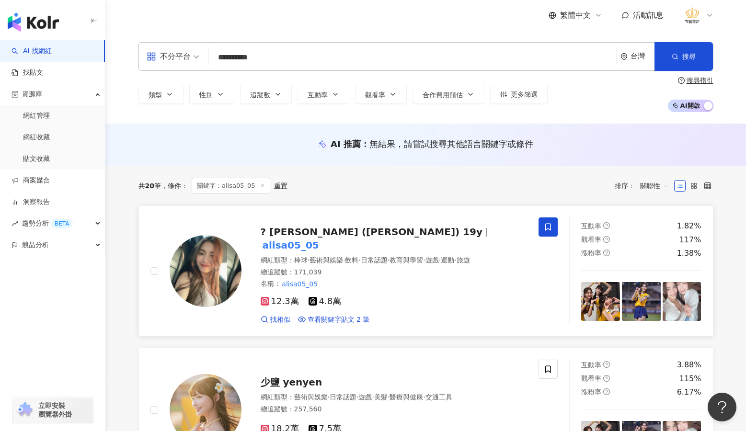
click at [555, 228] on span at bounding box center [547, 226] width 19 height 19
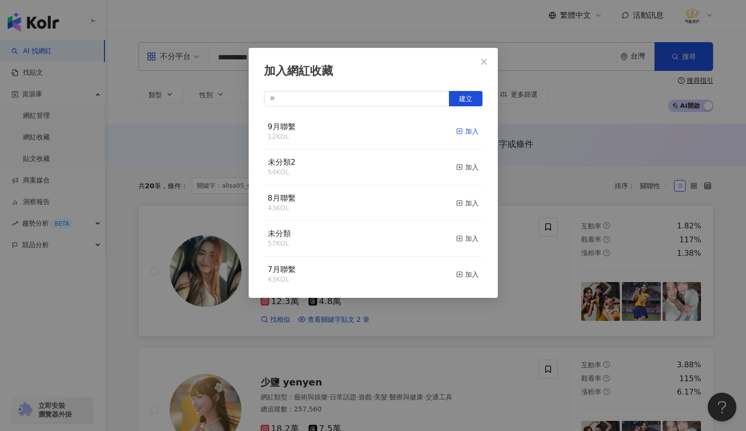
click at [456, 130] on div "加入" at bounding box center [467, 131] width 23 height 11
click at [504, 327] on div "加入網紅收藏 建立 9月聯繫 12 KOL 加入 未分類2 54 KOL 加入 8月聯繫 43 KOL 加入 未分類 57 KOL 加入 7月聯繫 43 KO…" at bounding box center [373, 215] width 746 height 431
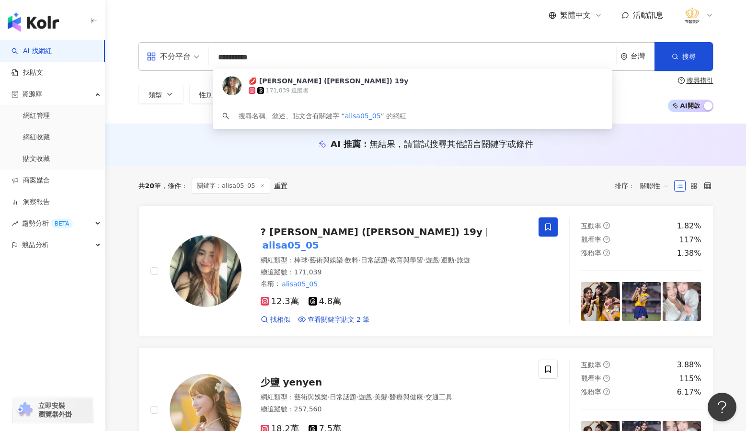
drag, startPoint x: 245, startPoint y: 55, endPoint x: 204, endPoint y: 56, distance: 40.7
click at [204, 56] on div "**********" at bounding box center [425, 56] width 575 height 29
paste input "search"
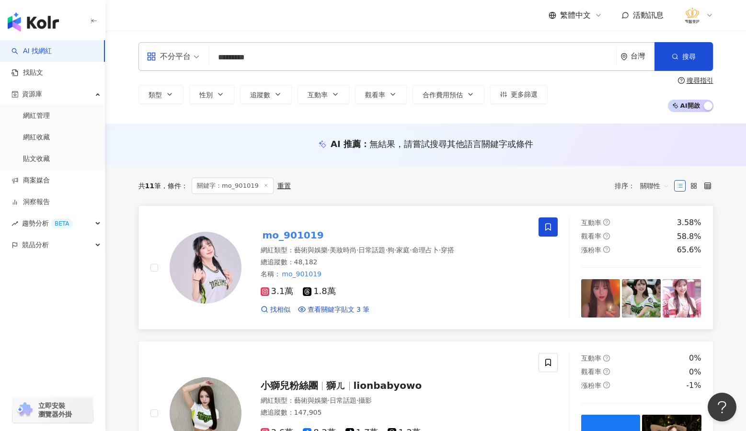
type input "*********"
click at [546, 227] on icon at bounding box center [548, 227] width 6 height 7
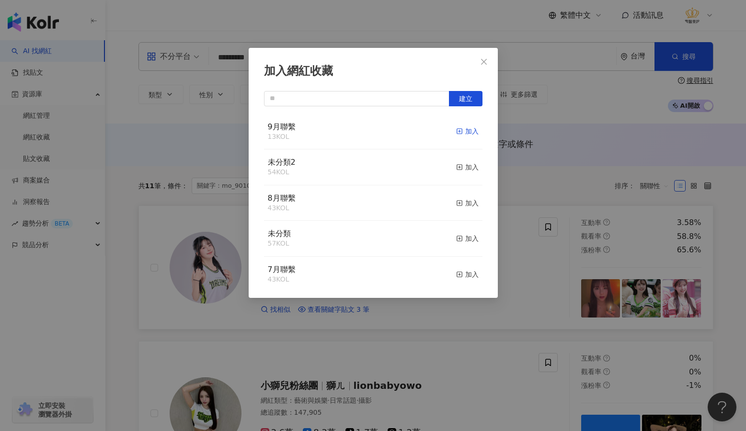
click at [456, 132] on icon "button" at bounding box center [459, 131] width 7 height 7
click at [622, 352] on div "加入網紅收藏 建立 9月聯繫 13 KOL 加入 未分類2 54 KOL 加入 8月聯繫 43 KOL 加入 未分類 57 KOL 加入 7月聯繫 43 KO…" at bounding box center [373, 215] width 746 height 431
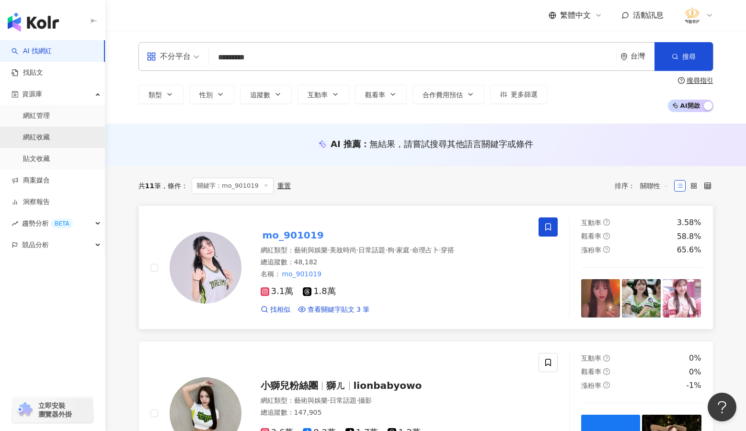
click at [46, 139] on link "網紅收藏" at bounding box center [36, 138] width 27 height 10
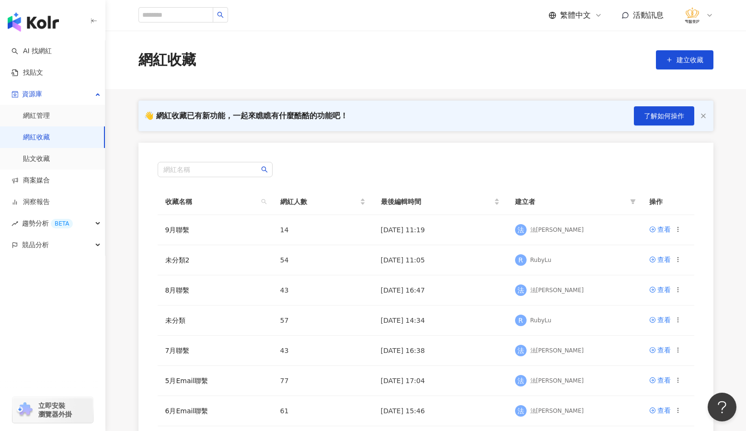
click at [622, 221] on div "👋 網紅收藏已有新功能，一起來瞧瞧有什麼酷酷的功能吧！ 了解如何操作 網紅名稱 收藏名稱 網紅人數 最後編輯時間 建立者 操作 9月聯繫 14 [DATE] …" at bounding box center [425, 304] width 613 height 406
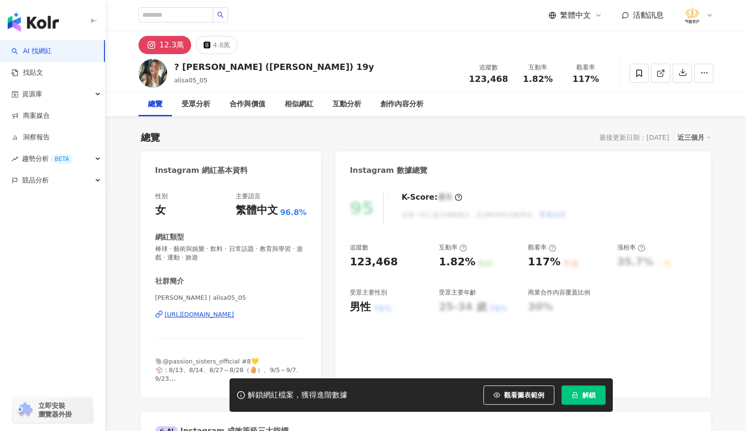
click at [234, 313] on div "https://www.instagram.com/alisa05_05/" at bounding box center [199, 314] width 69 height 9
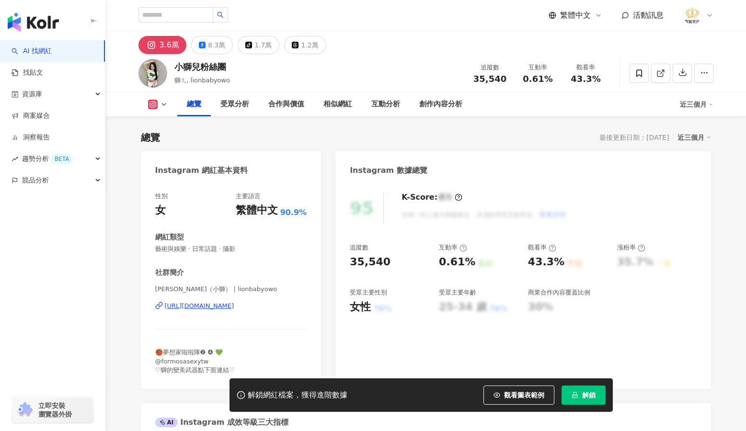
click at [234, 308] on div "https://www.instagram.com/lionbabyowo/" at bounding box center [199, 306] width 69 height 9
